Goal: Task Accomplishment & Management: Use online tool/utility

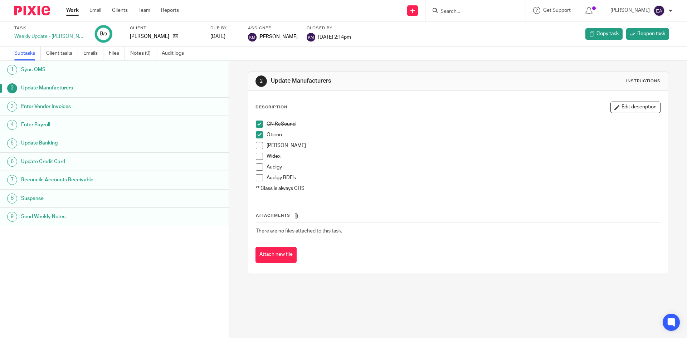
click at [258, 147] on span at bounding box center [259, 145] width 7 height 7
click at [258, 157] on span at bounding box center [259, 156] width 7 height 7
click at [259, 167] on span at bounding box center [259, 166] width 7 height 7
click at [259, 178] on span at bounding box center [259, 177] width 7 height 7
click at [72, 107] on h1 "Enter Vendor Invoices" at bounding box center [88, 106] width 134 height 11
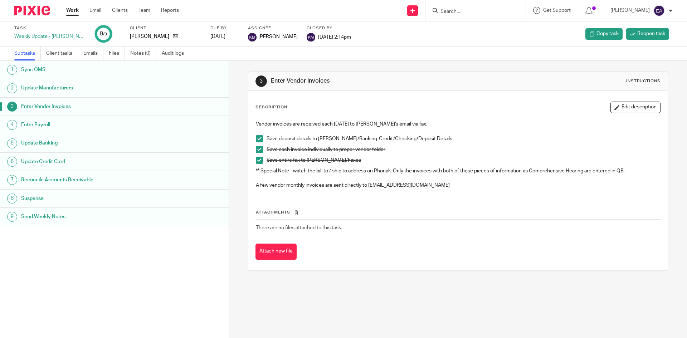
click at [56, 129] on h1 "Enter Payroll" at bounding box center [88, 124] width 134 height 11
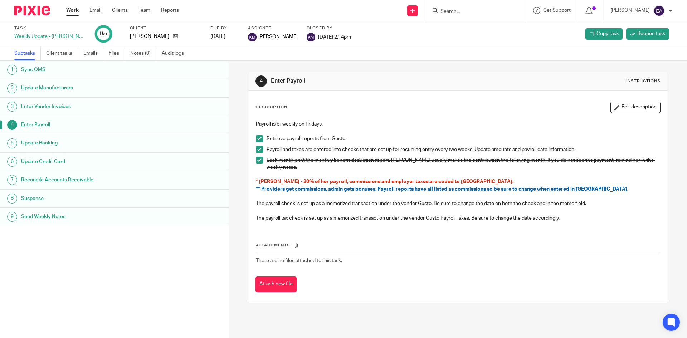
click at [52, 139] on h1 "Update Banking" at bounding box center [88, 143] width 134 height 11
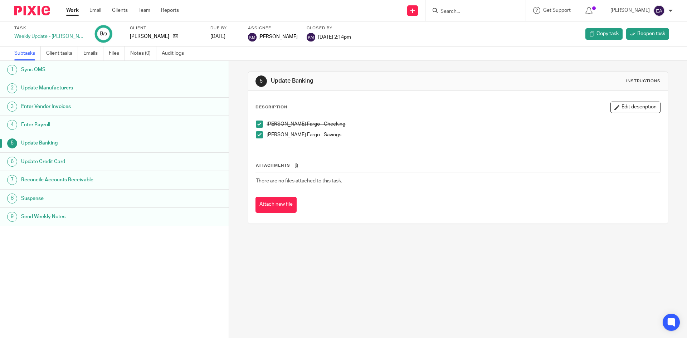
click at [58, 159] on h1 "Update Credit Card" at bounding box center [88, 161] width 134 height 11
